Goal: Task Accomplishment & Management: Manage account settings

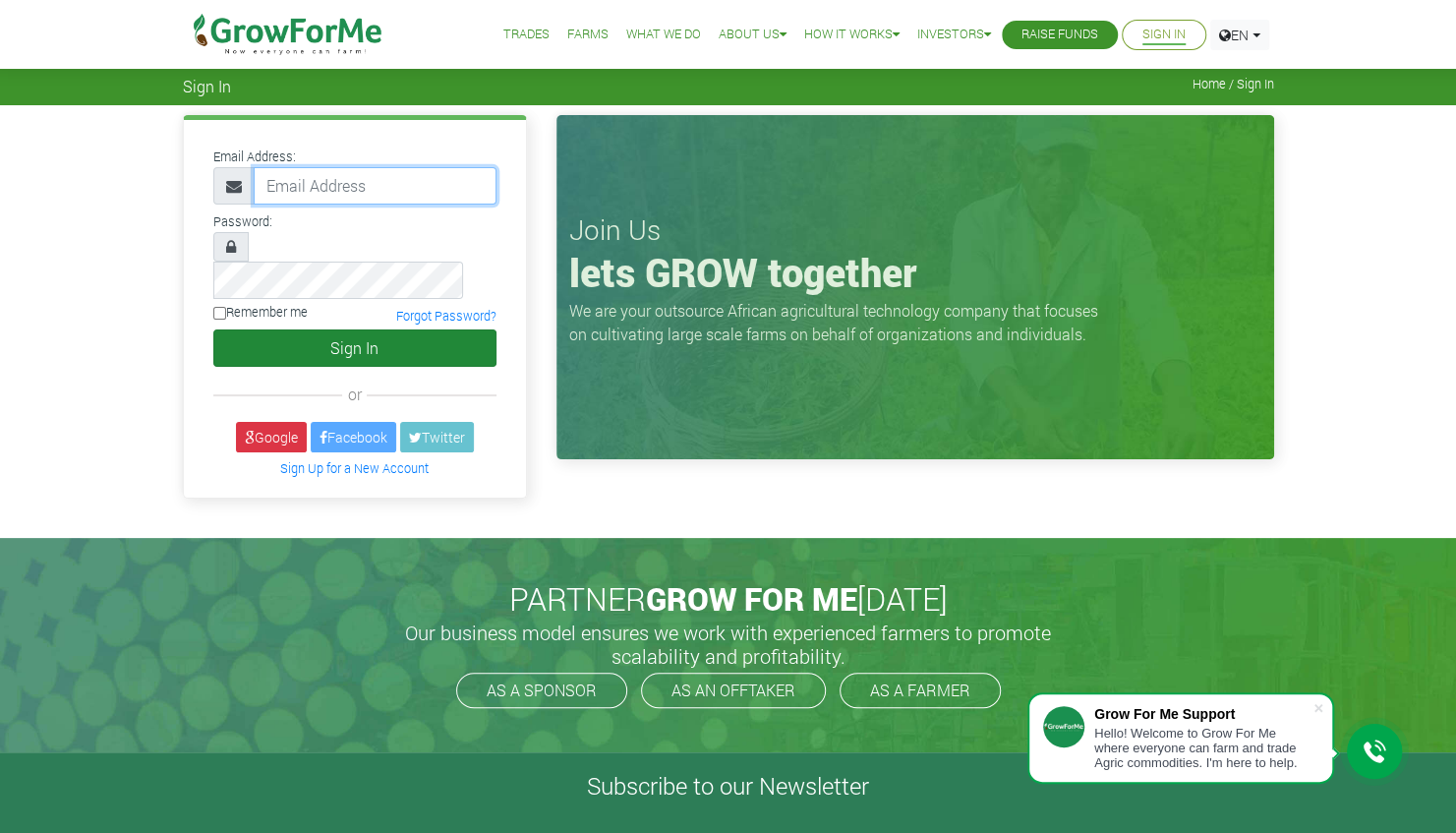
type input "[PERSON_NAME][EMAIL_ADDRESS][DOMAIN_NAME]"
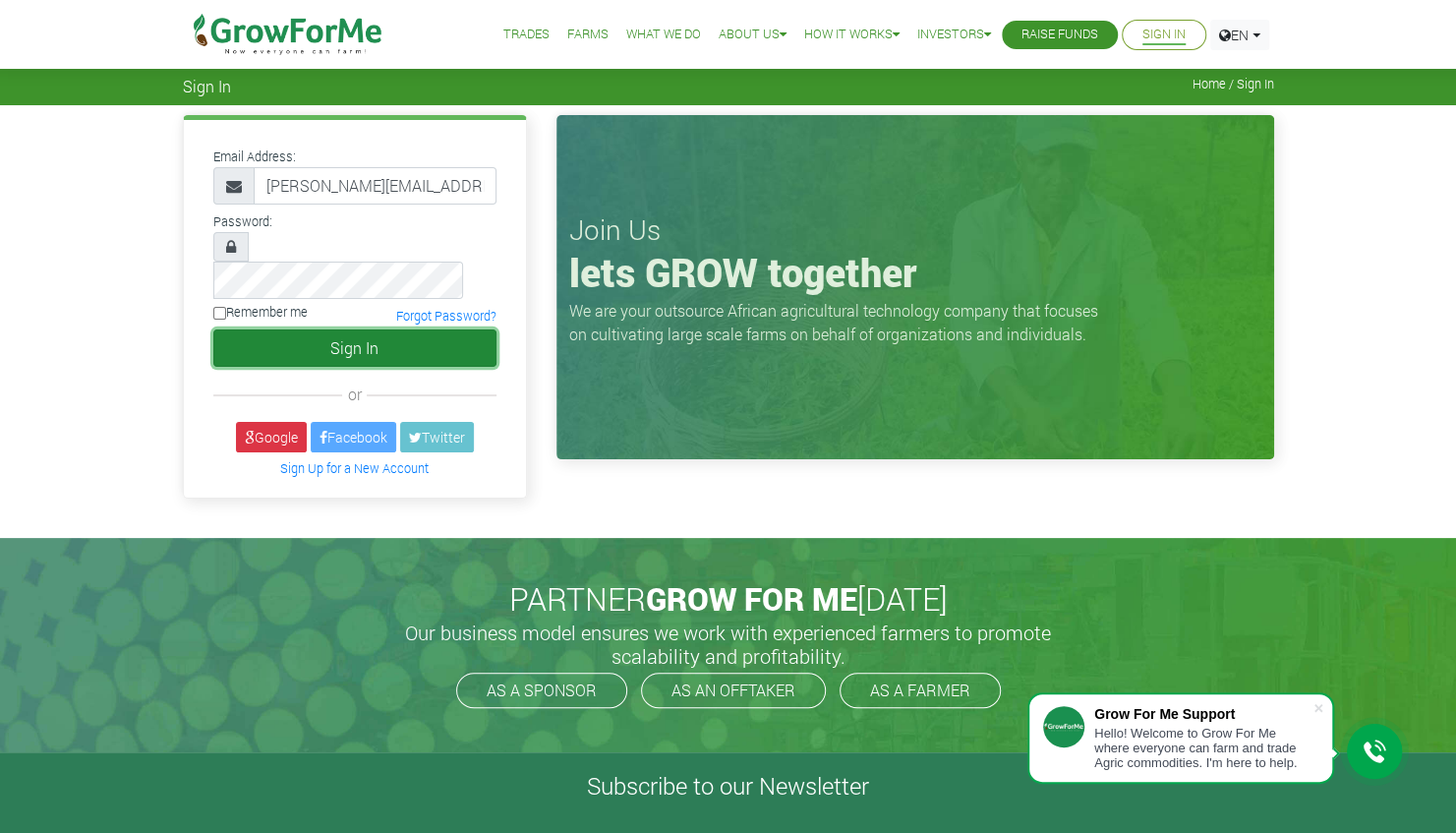
click at [274, 329] on button "Sign In" at bounding box center [355, 348] width 283 height 38
